Goal: Transaction & Acquisition: Download file/media

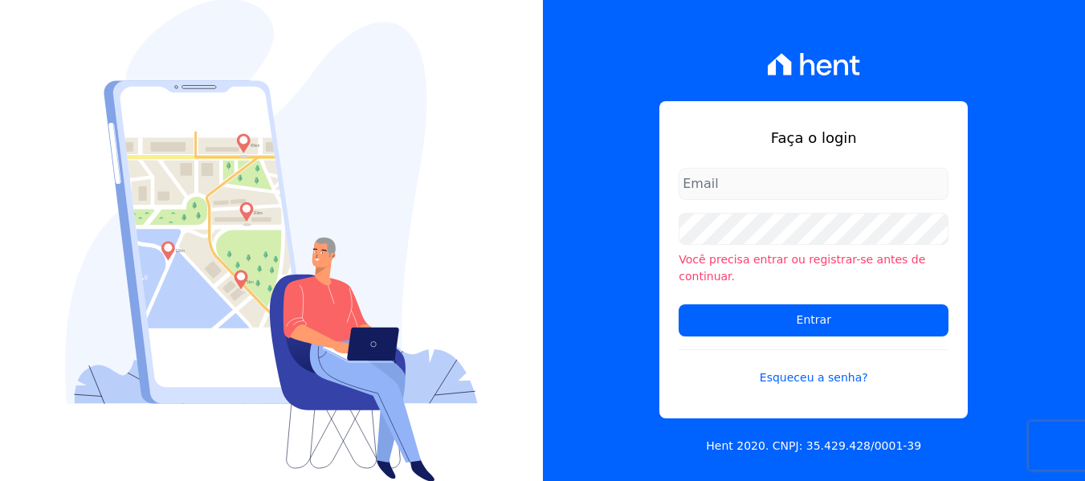
type input "[PERSON_NAME][EMAIL_ADDRESS][DOMAIN_NAME]"
drag, startPoint x: 602, startPoint y: 153, endPoint x: 654, endPoint y: 234, distance: 95.3
click at [603, 153] on div "Faça o login [PERSON_NAME][EMAIL_ADDRESS][DOMAIN_NAME] Você precisa entrar ou r…" at bounding box center [814, 240] width 543 height 481
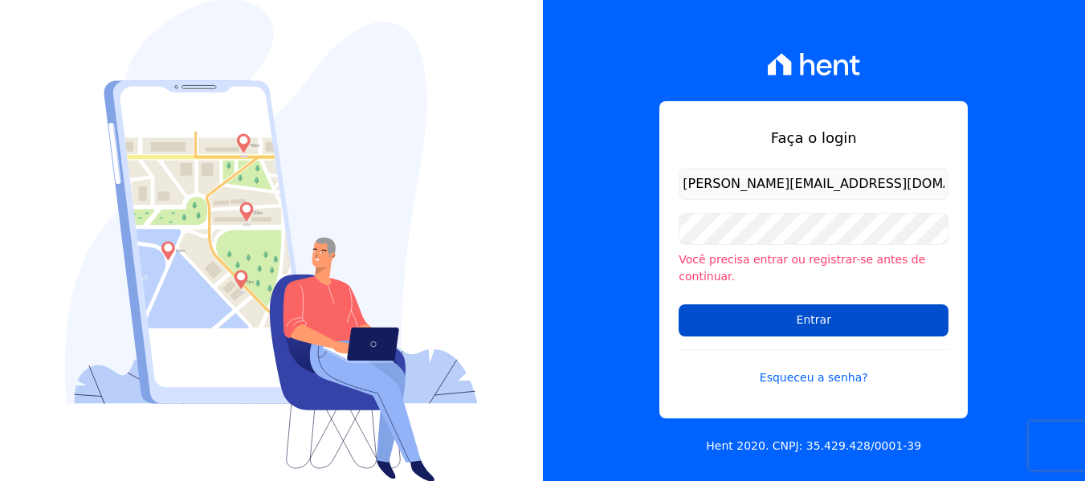
click at [731, 317] on input "Entrar" at bounding box center [813, 320] width 270 height 32
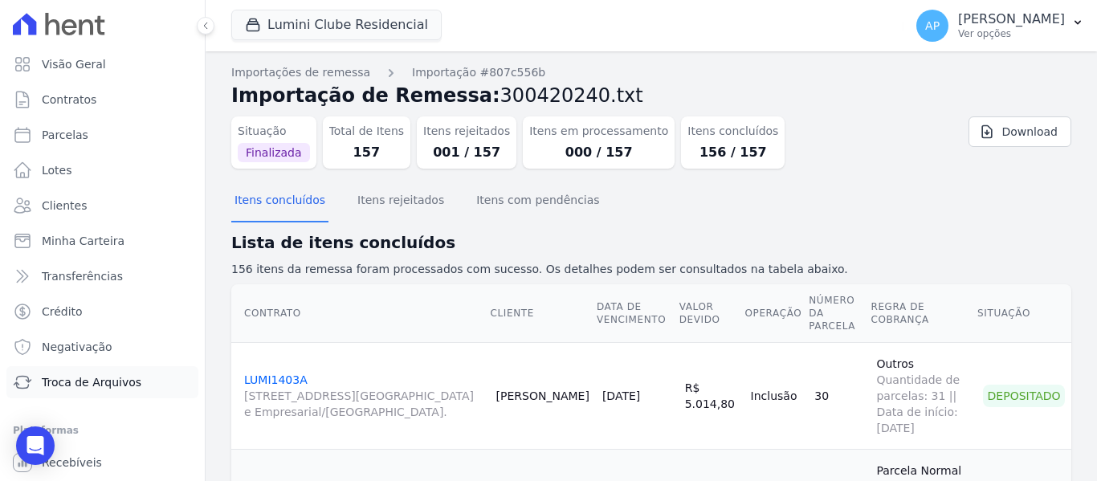
click at [114, 380] on span "Troca de Arquivos" at bounding box center [92, 382] width 100 height 16
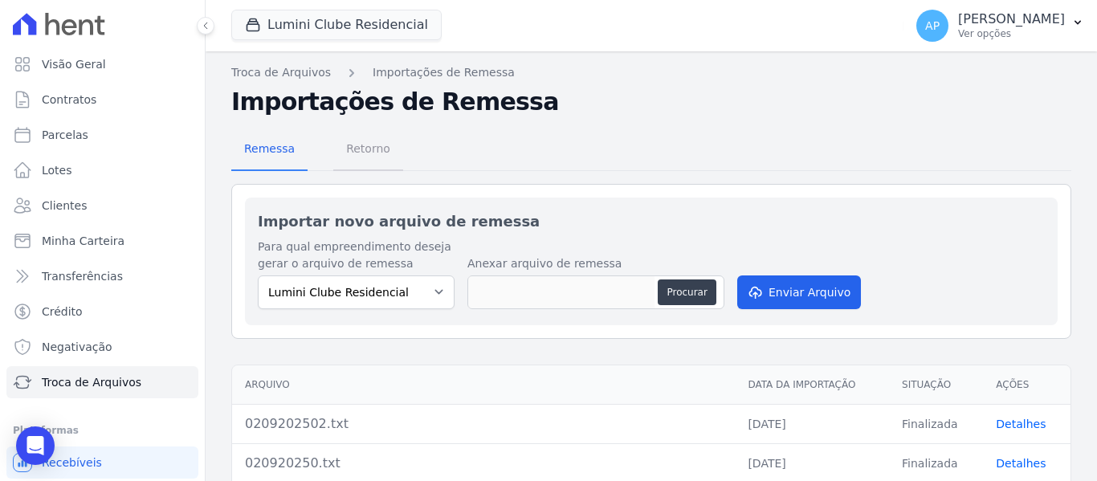
click at [368, 145] on span "Retorno" at bounding box center [367, 148] width 63 height 32
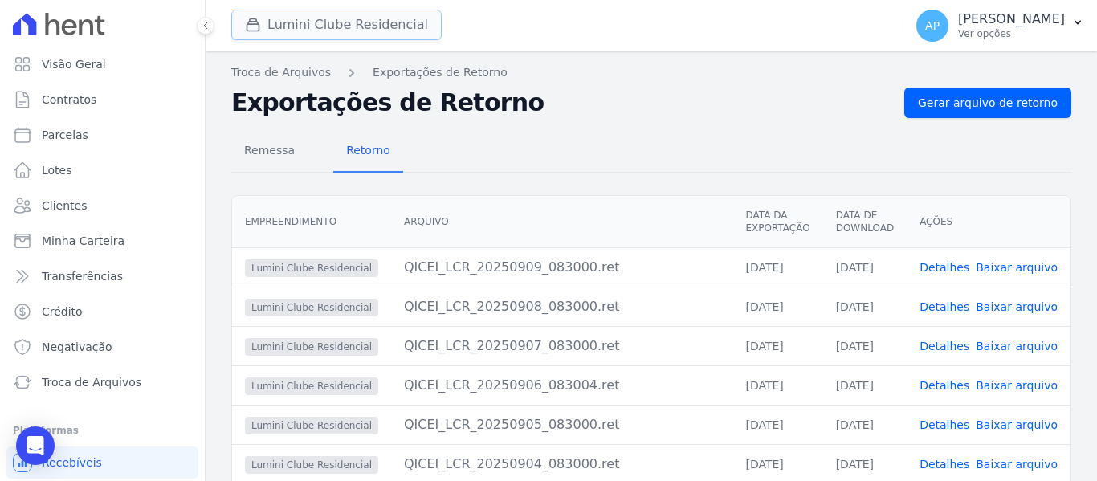
click at [397, 25] on button "Lumini Clube Residencial" at bounding box center [336, 25] width 210 height 31
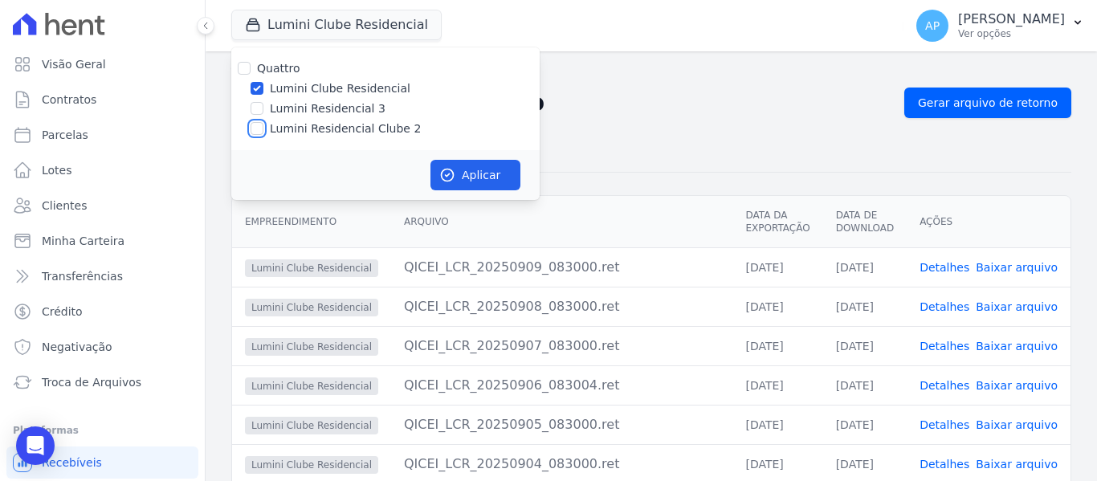
click at [259, 131] on input "Lumini Residencial Clube 2" at bounding box center [257, 128] width 13 height 13
checkbox input "true"
click at [251, 89] on input "Lumini Clube Residencial" at bounding box center [257, 88] width 13 height 13
checkbox input "false"
click at [471, 176] on button "Aplicar" at bounding box center [475, 175] width 90 height 31
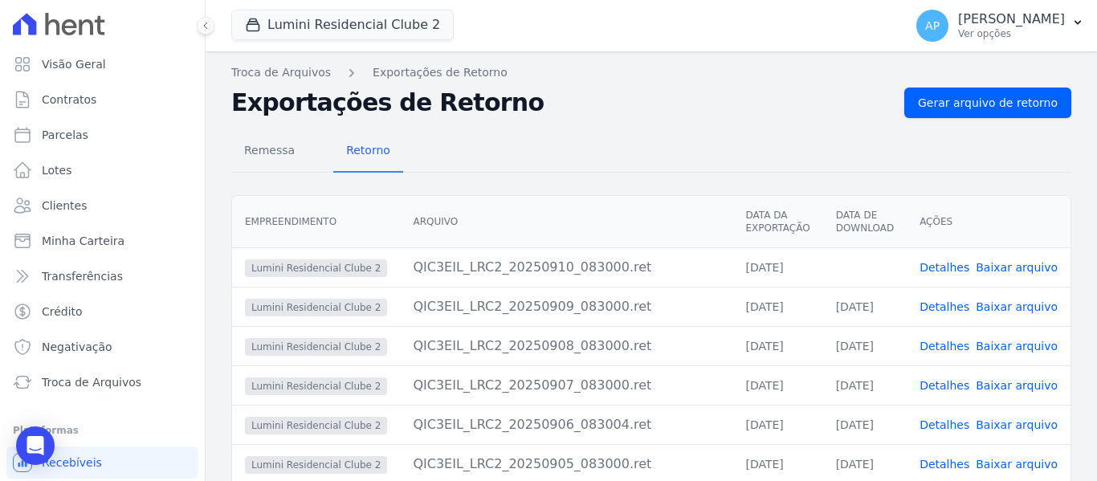
click at [1002, 267] on link "Baixar arquivo" at bounding box center [1017, 267] width 82 height 13
